Goal: Entertainment & Leisure: Consume media (video, audio)

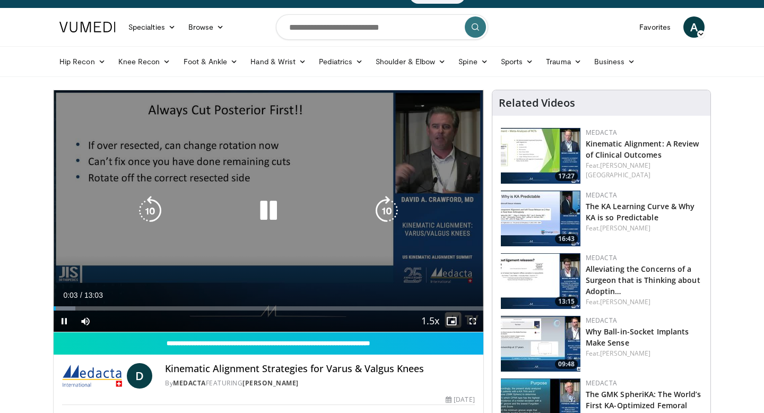
scroll to position [23, 0]
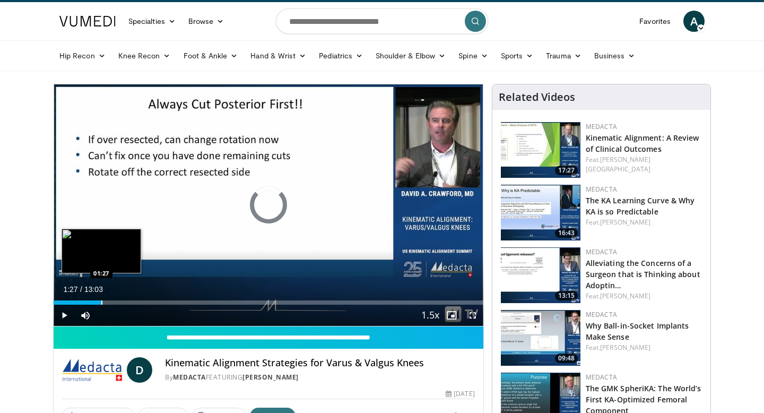
click at [101, 301] on div "Progress Bar" at bounding box center [101, 302] width 1 height 4
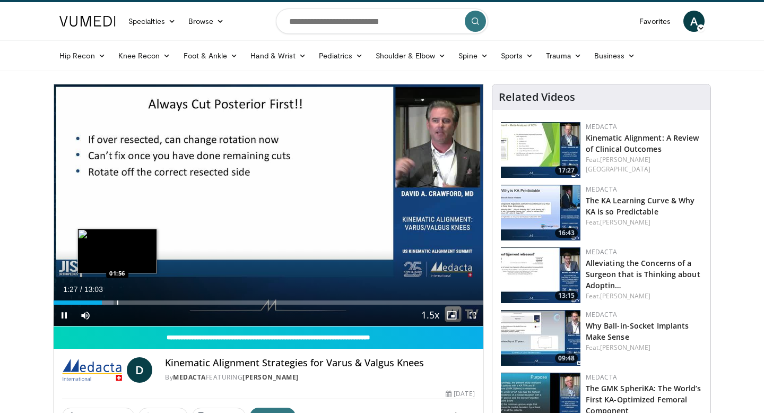
click at [117, 301] on div "Progress Bar" at bounding box center [117, 302] width 1 height 4
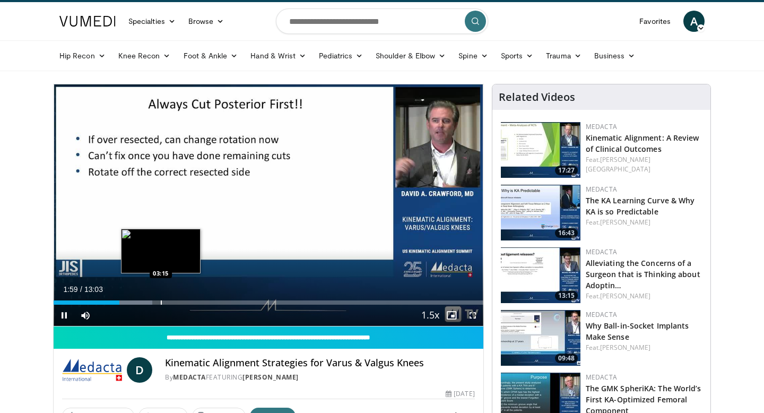
click at [161, 300] on div "Progress Bar" at bounding box center [161, 302] width 1 height 4
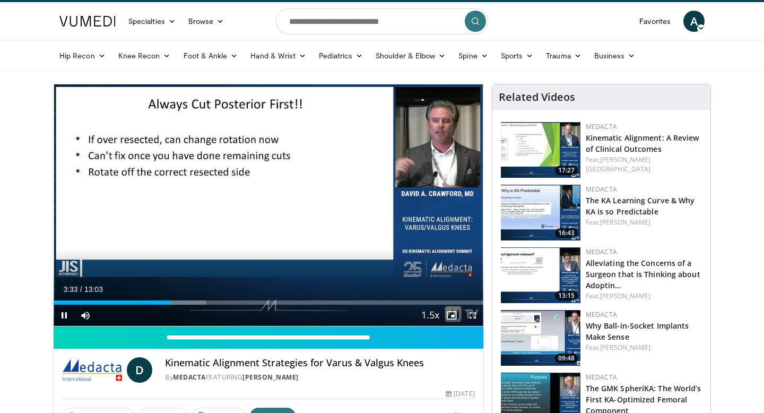
click at [205, 305] on div "Current Time 3:33 / Duration 13:03 Pause Skip Backward Skip Forward Mute Loaded…" at bounding box center [269, 315] width 430 height 21
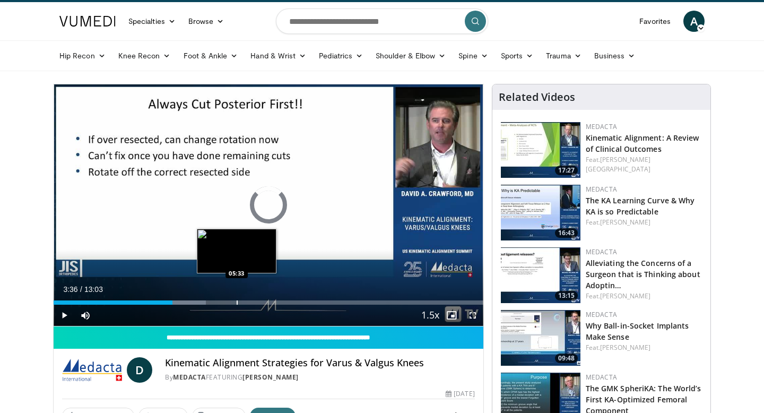
click at [237, 303] on div "Progress Bar" at bounding box center [237, 302] width 1 height 4
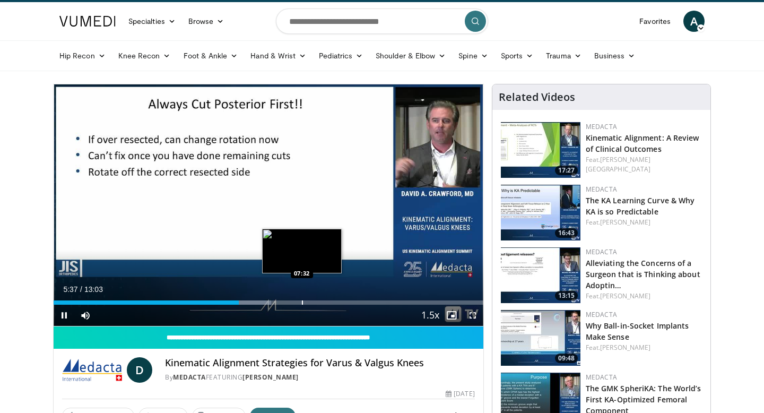
click at [302, 300] on div "Progress Bar" at bounding box center [302, 302] width 1 height 4
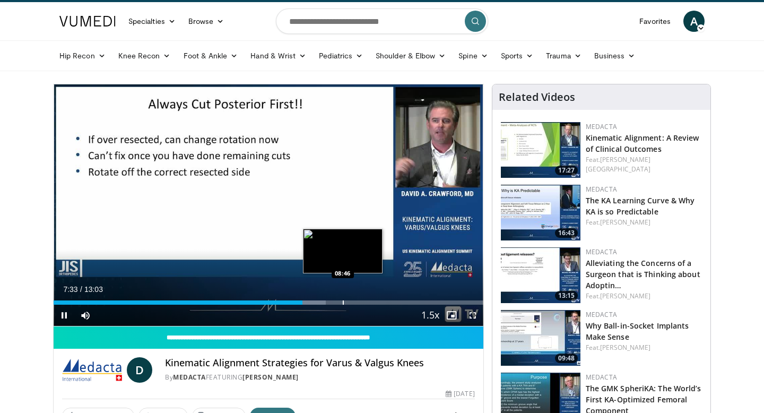
click at [343, 302] on div "Progress Bar" at bounding box center [343, 302] width 1 height 4
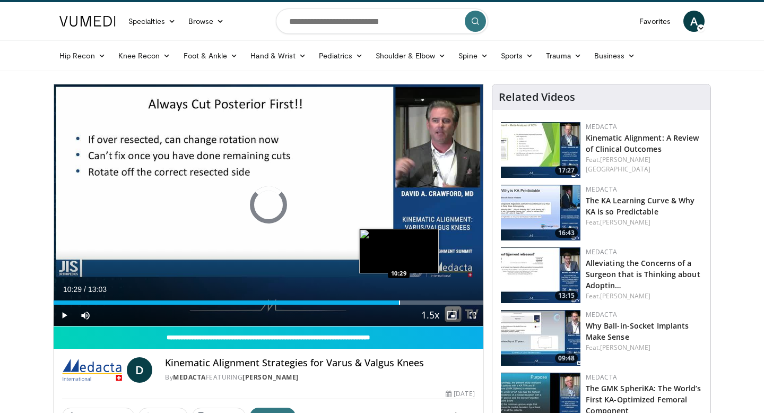
click at [399, 302] on div "Progress Bar" at bounding box center [399, 302] width 1 height 4
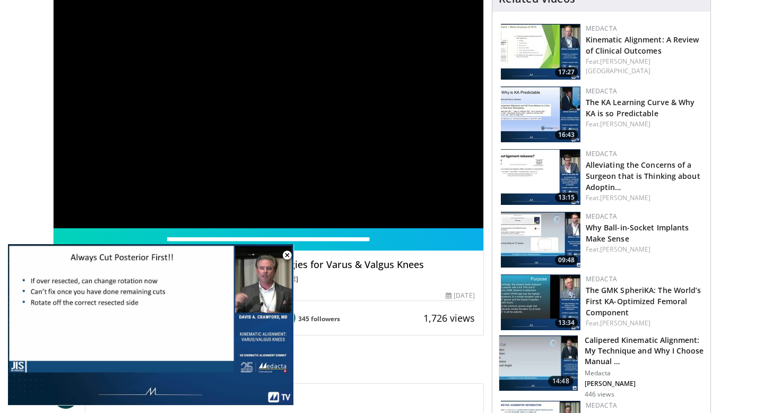
scroll to position [87, 0]
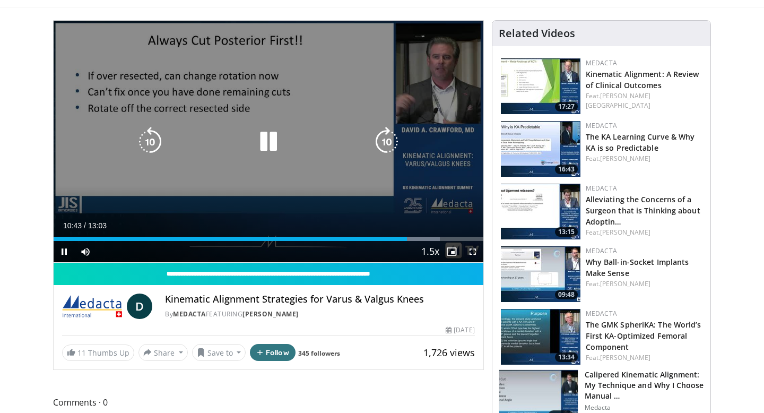
click at [260, 142] on icon "Video Player" at bounding box center [269, 142] width 30 height 30
